Goal: Task Accomplishment & Management: Use online tool/utility

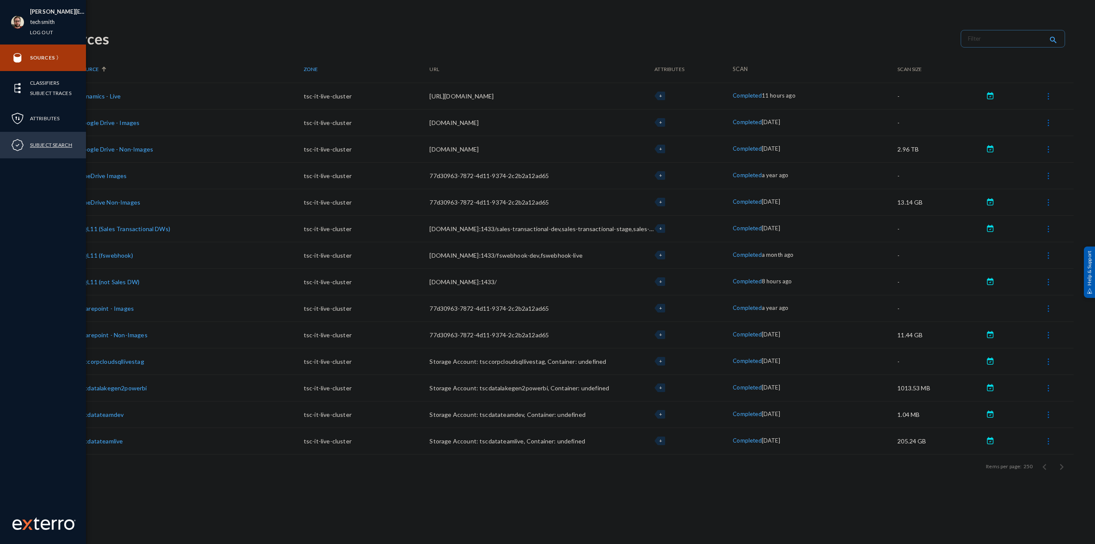
click at [43, 148] on link "Subject Search" at bounding box center [51, 145] width 42 height 10
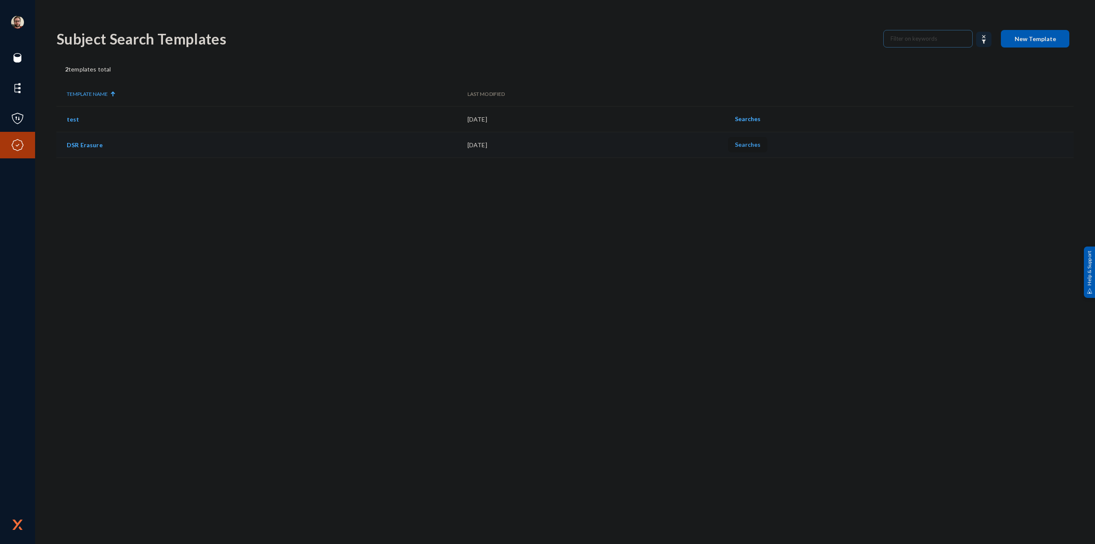
click at [760, 146] on span "Searches" at bounding box center [748, 144] width 26 height 7
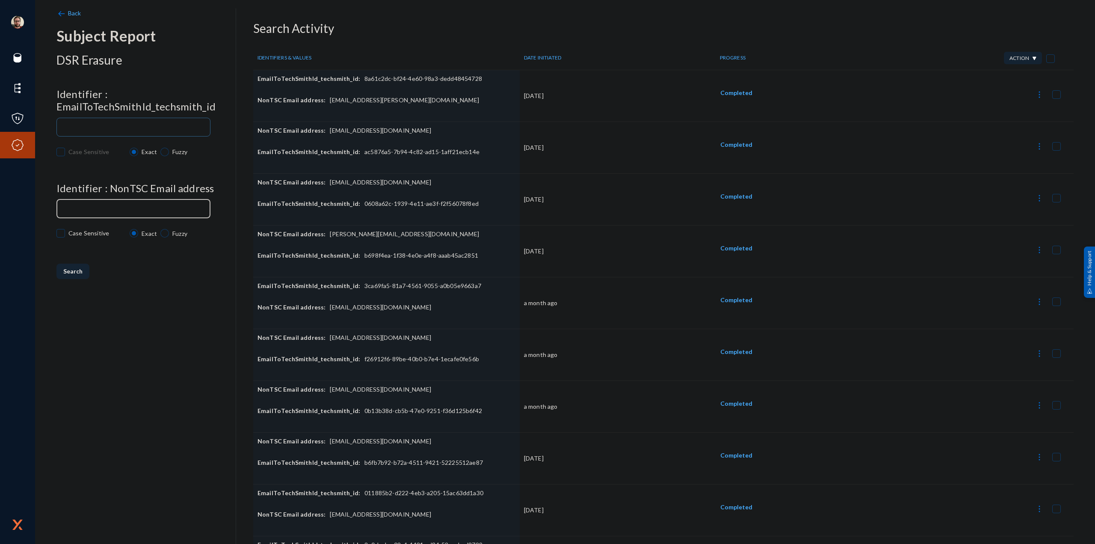
click at [112, 211] on input at bounding box center [135, 209] width 143 height 6
paste input "[PERSON_NAME][EMAIL_ADDRESS][PERSON_NAME][DOMAIN_NAME]"
type input "[PERSON_NAME][EMAIL_ADDRESS][PERSON_NAME][DOMAIN_NAME]"
click at [72, 274] on span "Search" at bounding box center [72, 270] width 19 height 7
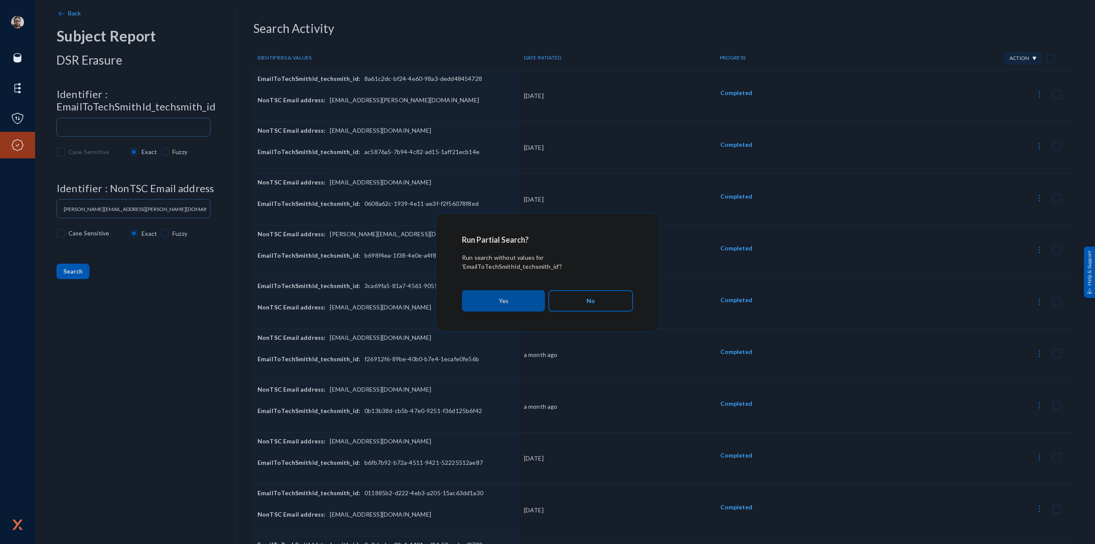
click at [521, 310] on button "Yes" at bounding box center [503, 300] width 83 height 21
